Goal: Task Accomplishment & Management: Manage account settings

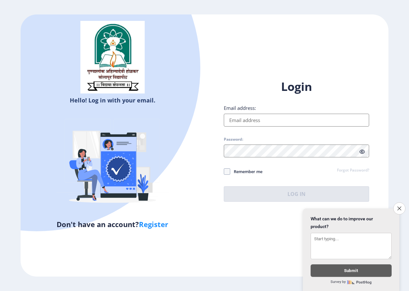
click at [245, 122] on input "Email address:" at bounding box center [296, 120] width 145 height 13
click at [400, 207] on icon "Close survey" at bounding box center [399, 209] width 4 height 4
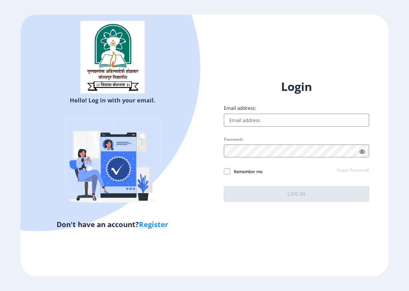
click at [252, 122] on input "Email address:" at bounding box center [296, 120] width 145 height 13
type input "[EMAIL_ADDRESS][DOMAIN_NAME]"
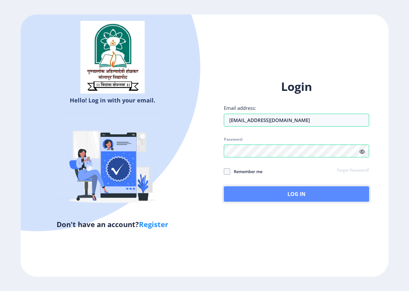
click at [293, 190] on button "Log In" at bounding box center [296, 193] width 145 height 15
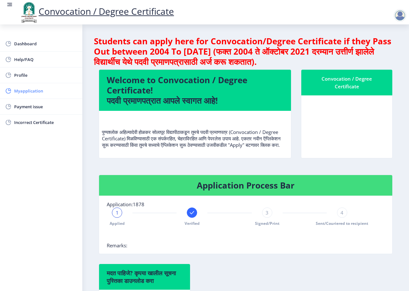
click at [43, 88] on span "Myapplication" at bounding box center [45, 91] width 63 height 8
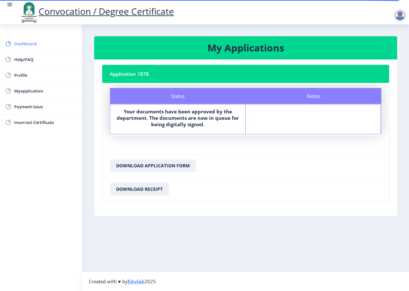
click at [37, 43] on span "Dashboard" at bounding box center [45, 44] width 63 height 8
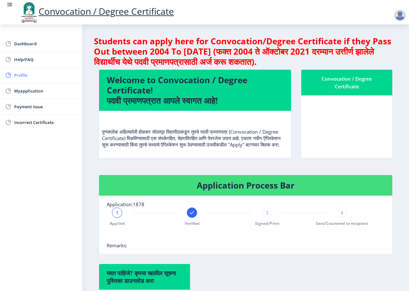
click at [28, 75] on span "Profile" at bounding box center [45, 75] width 63 height 8
select select
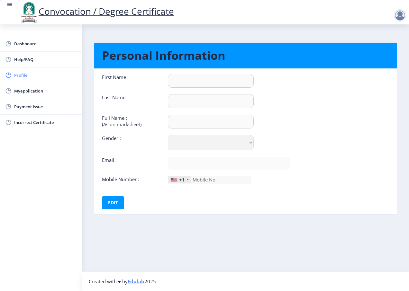
type input "[PERSON_NAME]"
type input "khurd"
type input "[PERSON_NAME]"
select select "[DEMOGRAPHIC_DATA]"
type input "[EMAIL_ADDRESS][DOMAIN_NAME]"
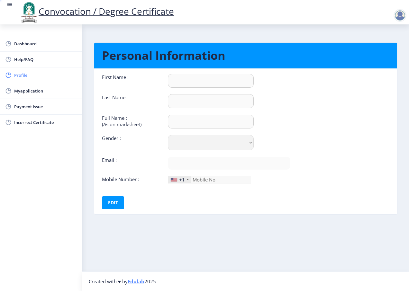
type input "9075173300"
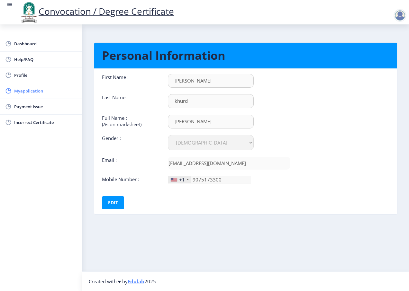
click at [41, 95] on link "Myapplication" at bounding box center [41, 90] width 82 height 15
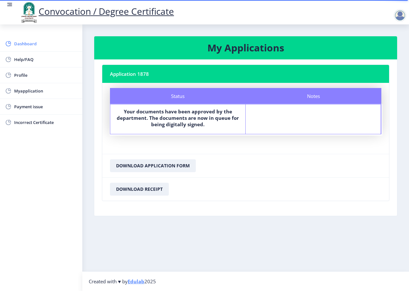
click at [33, 44] on span "Dashboard" at bounding box center [45, 44] width 63 height 8
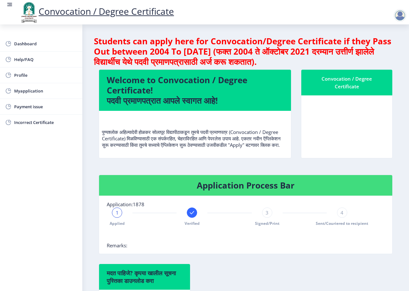
click at [403, 14] on div at bounding box center [399, 15] width 13 height 13
click at [383, 48] on span "Log out" at bounding box center [382, 50] width 41 height 8
